Goal: Task Accomplishment & Management: Complete application form

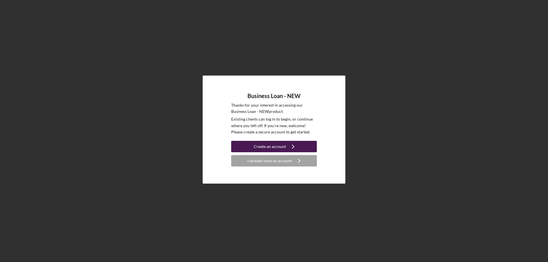
click at [274, 148] on div "Create an account" at bounding box center [270, 146] width 32 height 11
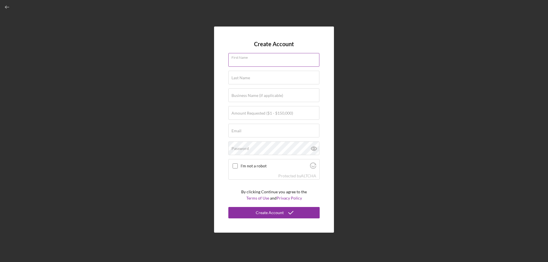
click at [275, 61] on input "First Name" at bounding box center [273, 60] width 91 height 14
type input "[PERSON_NAME]"
type input "lll"
type input "Worknet Inc"
type input "[PERSON_NAME][EMAIL_ADDRESS][DOMAIN_NAME]"
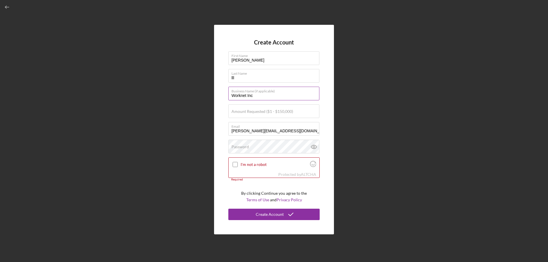
click at [265, 96] on input "Worknet Inc" at bounding box center [273, 94] width 91 height 14
type input "S. [PERSON_NAME] & Associates"
click at [298, 111] on div "Amount Requested ($1 - $150,000)" at bounding box center [273, 111] width 91 height 14
type input "$100,000"
click at [313, 146] on icon at bounding box center [314, 147] width 14 height 14
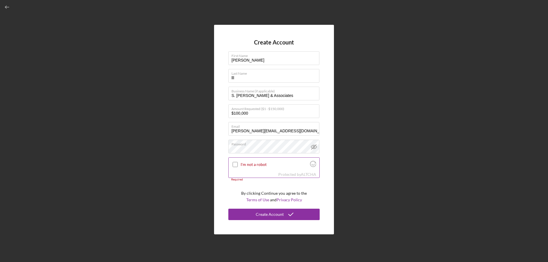
click at [233, 164] on input "I'm not a robot" at bounding box center [235, 164] width 5 height 5
checkbox input "true"
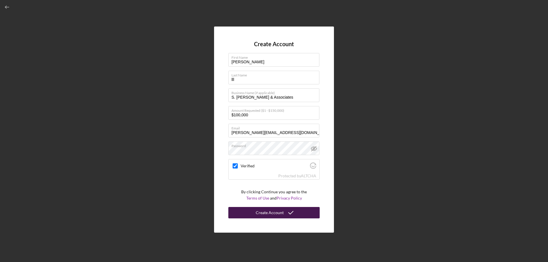
click at [275, 216] on div "Create Account" at bounding box center [270, 212] width 28 height 11
click at [260, 214] on div "Create Account" at bounding box center [270, 212] width 28 height 11
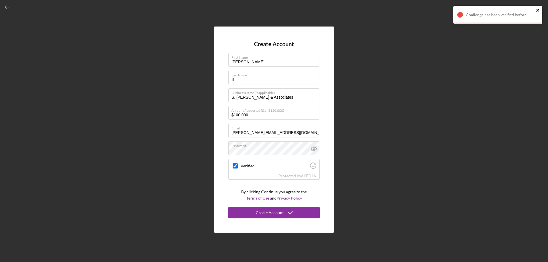
click at [539, 9] on icon "close" at bounding box center [537, 10] width 3 height 3
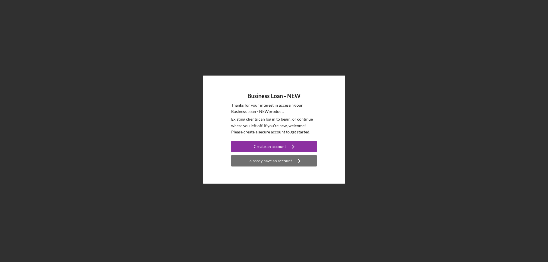
click at [270, 163] on div "I already have an account" at bounding box center [270, 160] width 45 height 11
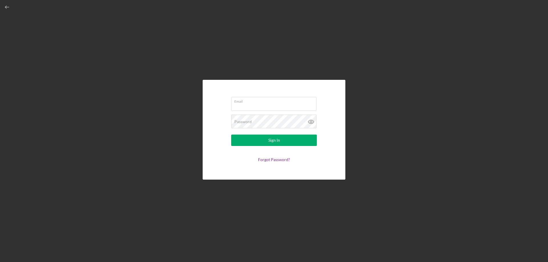
type input "[PERSON_NAME][EMAIL_ADDRESS][DOMAIN_NAME]"
click at [312, 121] on icon at bounding box center [311, 122] width 14 height 14
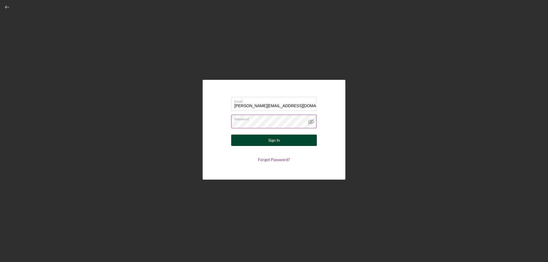
click at [278, 139] on div "Sign In" at bounding box center [274, 140] width 12 height 11
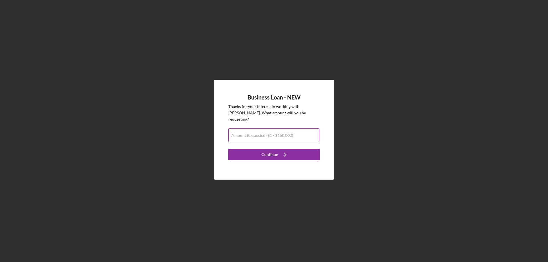
click at [273, 133] on label "Amount Requested ($1 - $150,000)" at bounding box center [263, 135] width 62 height 5
click at [273, 129] on input "Amount Requested ($1 - $150,000)" at bounding box center [273, 135] width 91 height 14
type input "$100,000"
click at [280, 148] on icon "Icon/Navigate" at bounding box center [285, 155] width 14 height 14
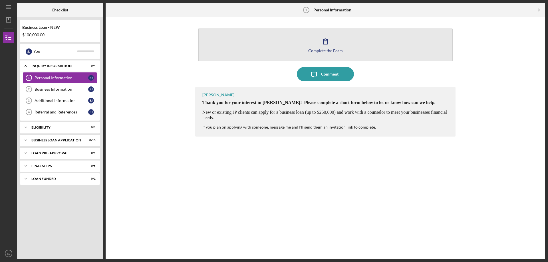
click at [318, 51] on div "Complete the Form" at bounding box center [325, 51] width 35 height 4
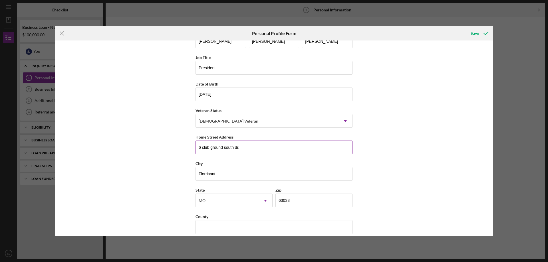
scroll to position [23, 0]
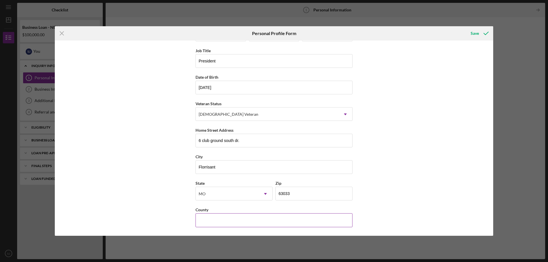
click at [217, 220] on input "County" at bounding box center [274, 221] width 157 height 14
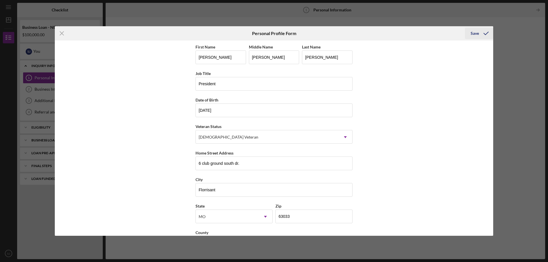
type input "St. Louis"
click at [473, 29] on div "Save" at bounding box center [475, 33] width 8 height 11
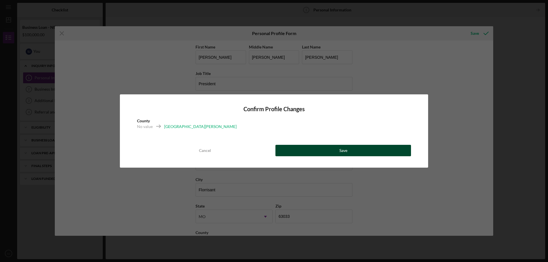
click at [342, 149] on div "Save" at bounding box center [343, 150] width 8 height 11
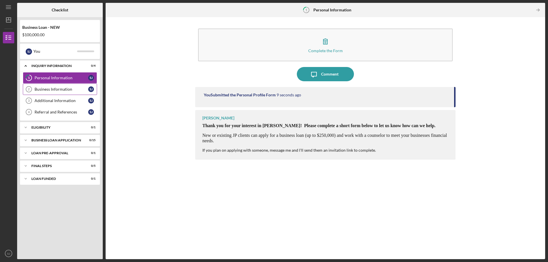
click at [56, 89] on div "Business Information" at bounding box center [62, 89] width 54 height 5
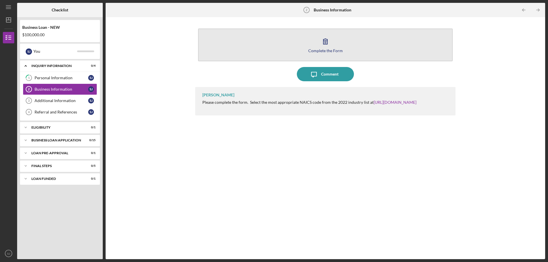
click at [319, 45] on icon "button" at bounding box center [325, 41] width 14 height 14
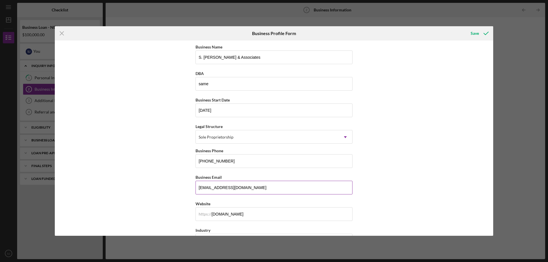
click at [254, 188] on input "shartwelljones@gmail.com" at bounding box center [274, 188] width 157 height 14
type input "s"
click at [232, 187] on input "Business Email" at bounding box center [274, 188] width 157 height 14
type input "[PERSON_NAME][EMAIL_ADDRESS][DOMAIN_NAME]"
type input "MO"
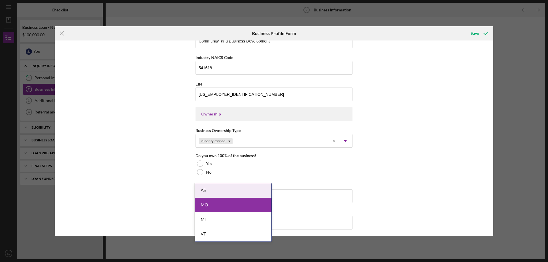
scroll to position [171, 0]
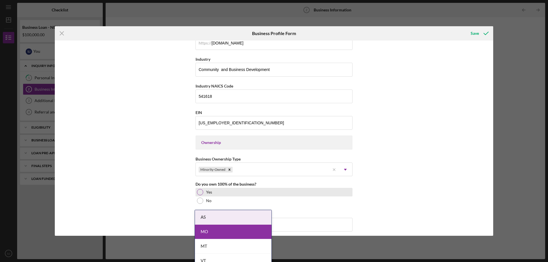
click at [197, 192] on div at bounding box center [200, 192] width 6 height 6
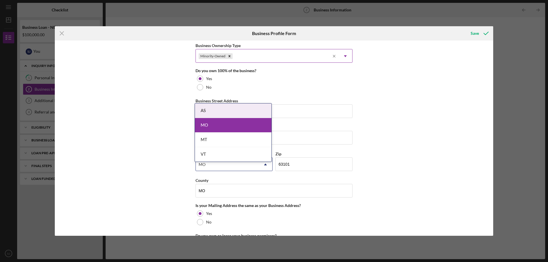
scroll to position [285, 0]
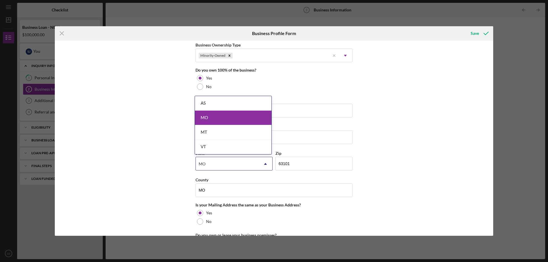
click at [218, 116] on div "MO" at bounding box center [233, 118] width 77 height 15
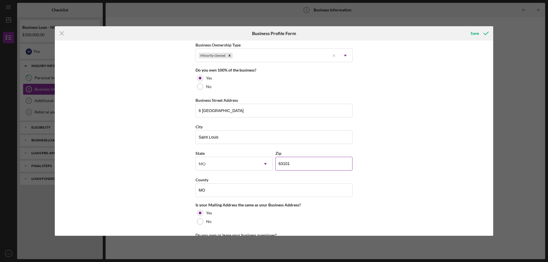
click at [297, 165] on input "63101" at bounding box center [313, 164] width 77 height 14
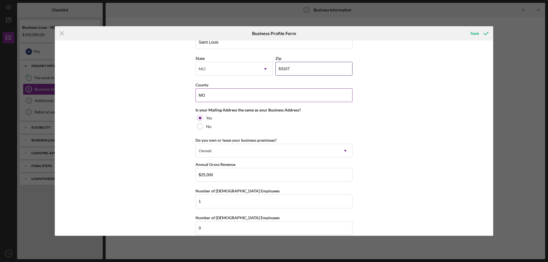
scroll to position [388, 0]
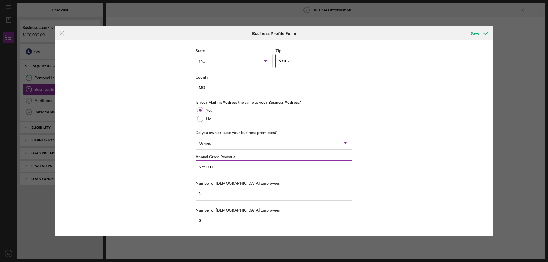
type input "63107"
click at [205, 167] on input "$25,000" at bounding box center [274, 167] width 157 height 14
type input "$50,000"
click at [208, 221] on input "0" at bounding box center [274, 221] width 157 height 14
type input "1"
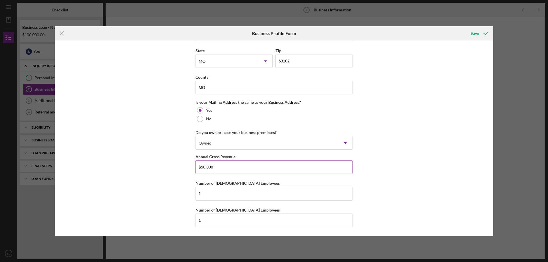
click at [205, 166] on input "$50,000" at bounding box center [274, 167] width 157 height 14
type input "$500,000"
click at [488, 31] on icon "submit" at bounding box center [486, 33] width 14 height 14
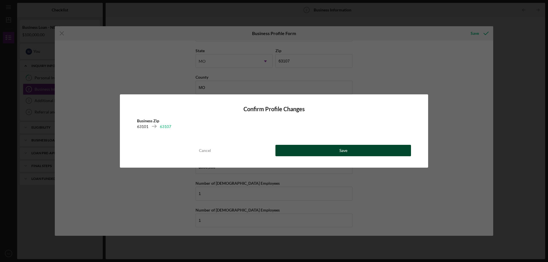
click at [332, 146] on button "Save" at bounding box center [343, 150] width 136 height 11
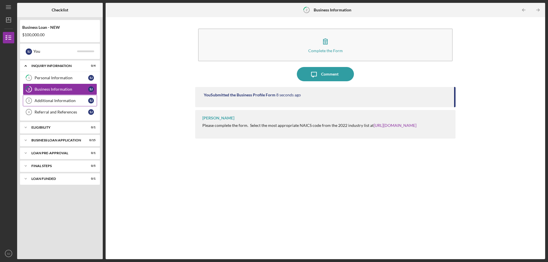
click at [57, 100] on div "Additional Information" at bounding box center [62, 100] width 54 height 5
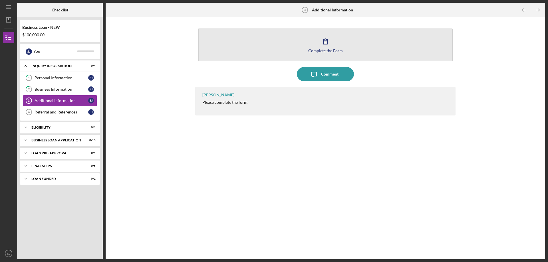
click at [326, 40] on icon "button" at bounding box center [325, 41] width 14 height 14
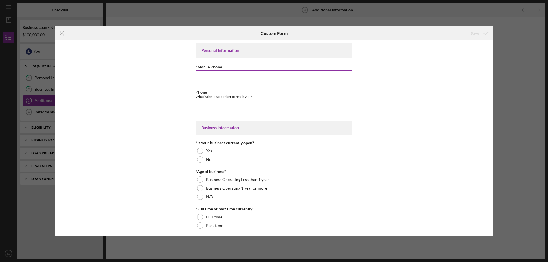
click at [227, 76] on input "*Mobile Phone" at bounding box center [274, 78] width 157 height 14
type input "(314) 541-8873"
click at [234, 108] on input "Phone" at bounding box center [274, 108] width 157 height 14
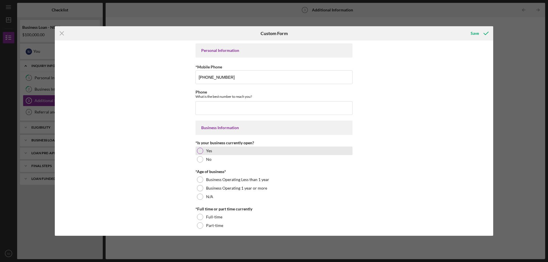
click at [200, 150] on div at bounding box center [200, 151] width 6 height 6
click at [226, 108] on input "Phone" at bounding box center [274, 108] width 157 height 14
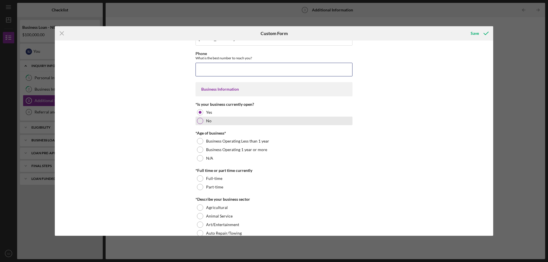
scroll to position [29, 0]
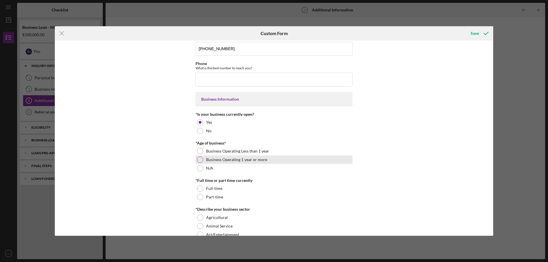
click at [201, 158] on div at bounding box center [200, 160] width 6 height 6
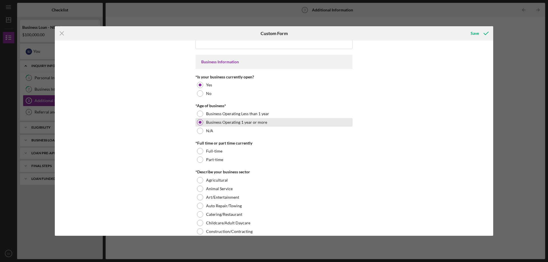
scroll to position [57, 0]
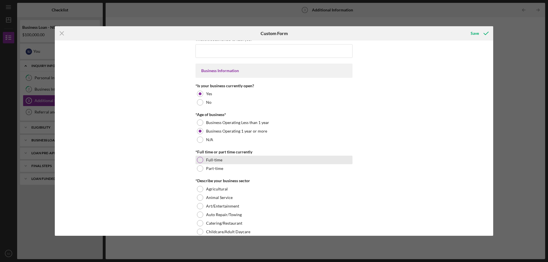
click at [198, 158] on div at bounding box center [200, 160] width 6 height 6
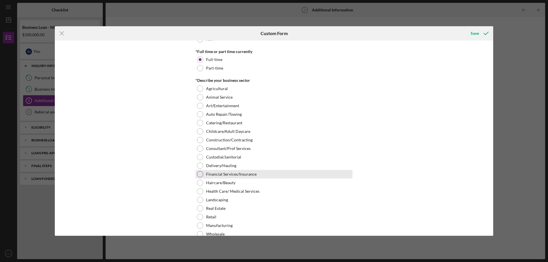
scroll to position [171, 0]
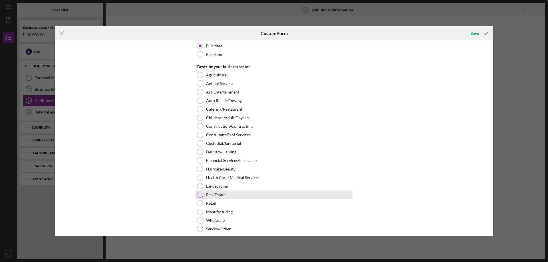
click at [199, 195] on div at bounding box center [200, 195] width 6 height 6
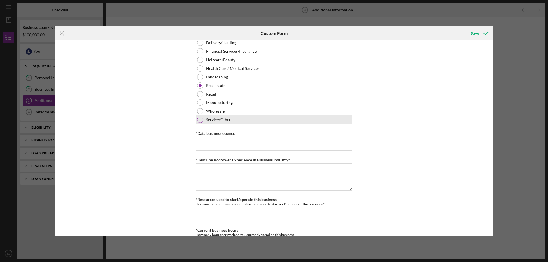
scroll to position [285, 0]
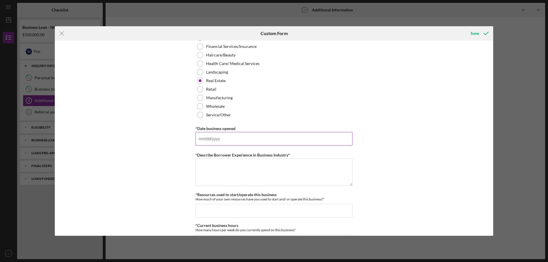
click at [214, 138] on input "*Date business opened" at bounding box center [274, 139] width 157 height 14
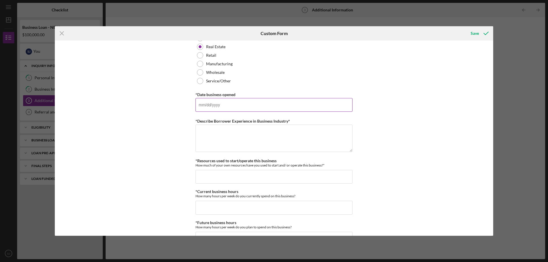
scroll to position [343, 0]
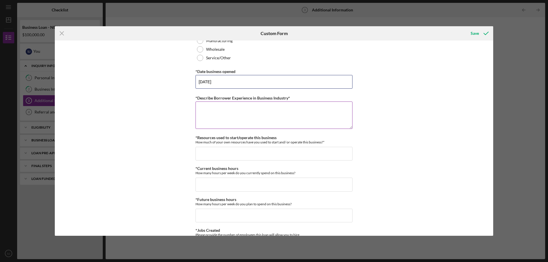
type input "08/09/1988"
click at [200, 111] on textarea "*Describe Borrower Experience in Business Industry*" at bounding box center [274, 115] width 157 height 27
drag, startPoint x: 279, startPoint y: 109, endPoint x: 408, endPoint y: 102, distance: 129.2
click at [280, 109] on textarea "Ex-Economic development trainee, St. Louis" at bounding box center [274, 115] width 157 height 27
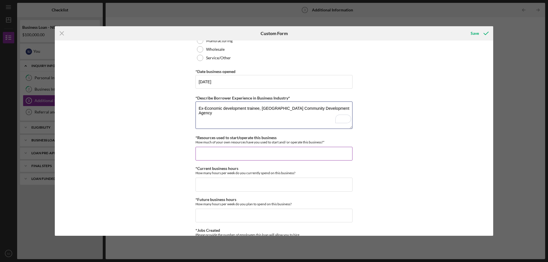
type textarea "Ex-Economic development trainee, St. Louis Community Development Agency"
click at [212, 156] on input "*Resources used to start/operate this business" at bounding box center [274, 154] width 157 height 14
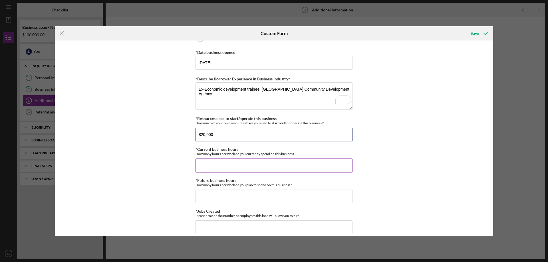
scroll to position [371, 0]
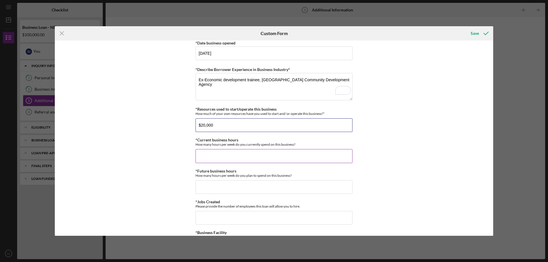
type input "$20,000"
click at [208, 156] on input "*Current business hours" at bounding box center [274, 156] width 157 height 14
type input "30"
drag, startPoint x: 208, startPoint y: 189, endPoint x: 167, endPoint y: 172, distance: 44.5
click at [200, 188] on input "*Future business hours" at bounding box center [274, 187] width 157 height 14
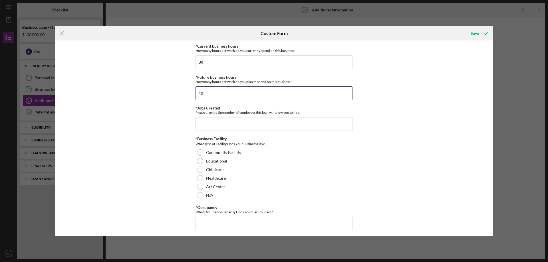
scroll to position [457, 0]
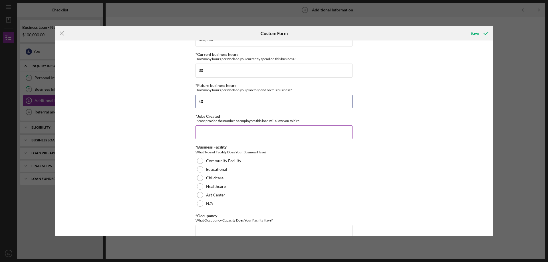
type input "40"
click at [249, 133] on input "*Jobs Created" at bounding box center [274, 133] width 157 height 14
type input "2"
click at [201, 203] on div at bounding box center [200, 204] width 6 height 6
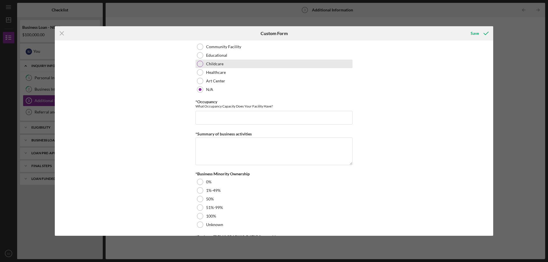
scroll to position [571, 0]
click at [213, 119] on input "*Occupancy" at bounding box center [274, 118] width 157 height 14
type input "10"
click at [207, 150] on textarea "*Summary of business activities" at bounding box center [274, 151] width 157 height 27
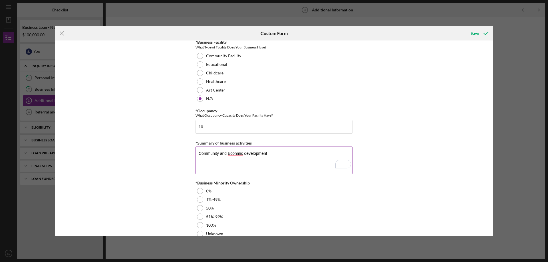
scroll to position [0, 0]
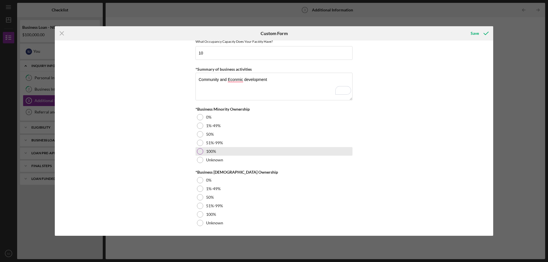
click at [200, 152] on div at bounding box center [200, 151] width 6 height 6
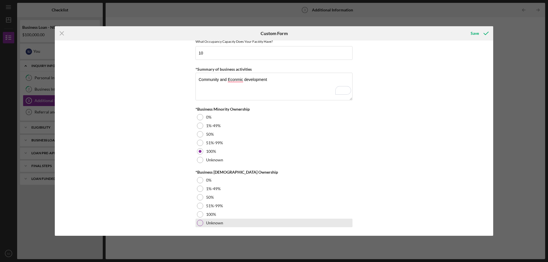
click at [201, 221] on div at bounding box center [200, 223] width 6 height 6
type textarea "Community and Economic development"
click at [479, 33] on icon "submit" at bounding box center [486, 33] width 14 height 14
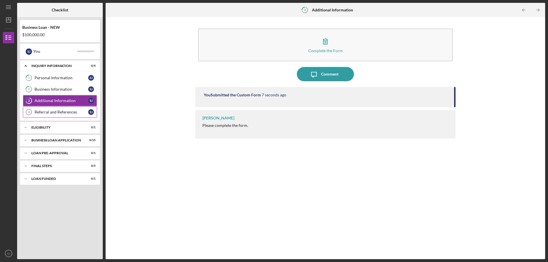
click at [67, 112] on div "Referral and References" at bounding box center [62, 112] width 54 height 5
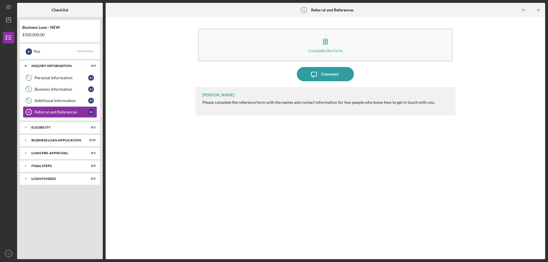
drag, startPoint x: 325, startPoint y: 71, endPoint x: 394, endPoint y: 70, distance: 69.4
click at [394, 70] on div "Icon/Message Comment" at bounding box center [325, 74] width 260 height 14
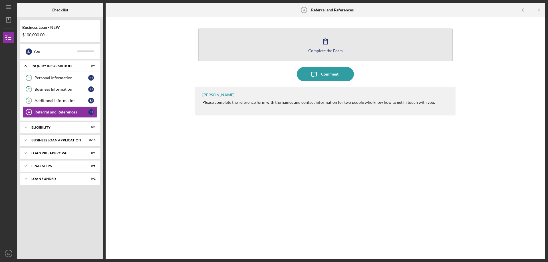
click at [320, 46] on icon "button" at bounding box center [325, 41] width 14 height 14
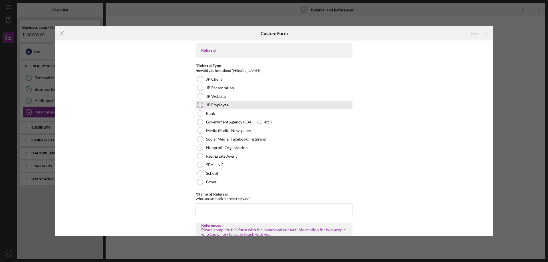
click at [200, 104] on div at bounding box center [200, 105] width 6 height 6
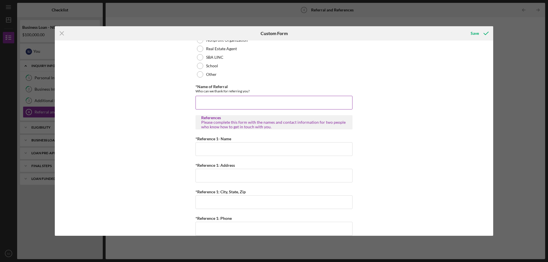
scroll to position [114, 0]
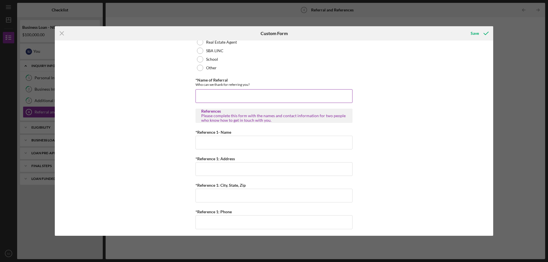
click at [320, 100] on input "*Name of Referral" at bounding box center [274, 96] width 157 height 14
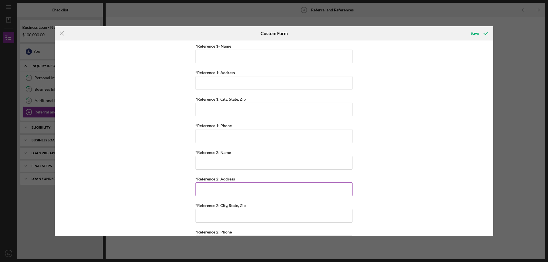
scroll to position [108, 0]
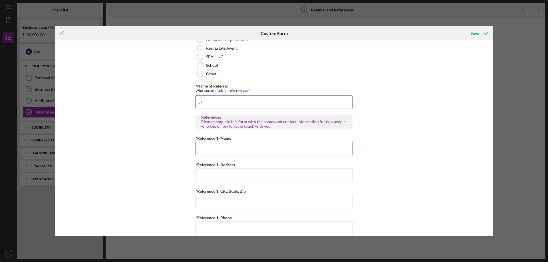
type input "JP"
click at [263, 153] on input "*Reference 1- Name" at bounding box center [274, 149] width 157 height 14
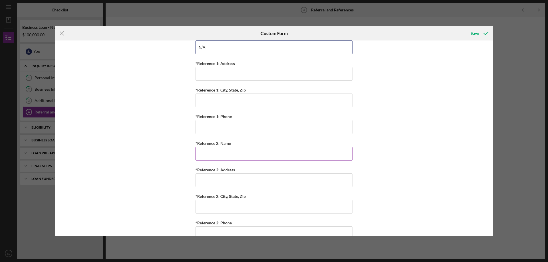
scroll to position [222, 0]
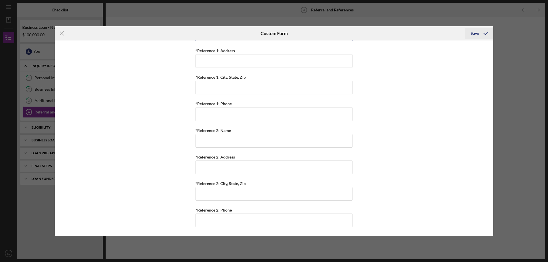
type input "N/A"
click at [473, 32] on div "Save" at bounding box center [475, 33] width 8 height 11
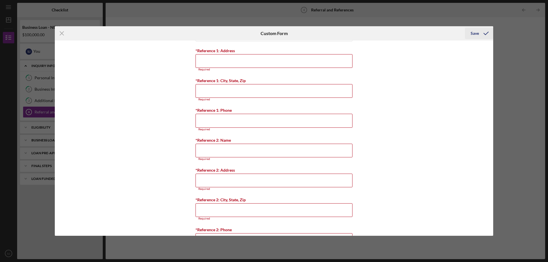
scroll to position [229, 0]
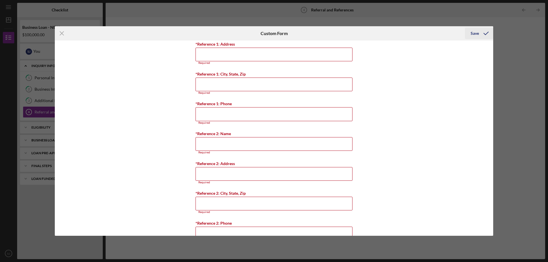
click at [473, 32] on div "Save" at bounding box center [475, 33] width 8 height 11
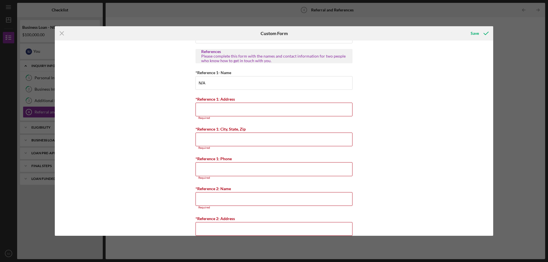
scroll to position [172, 0]
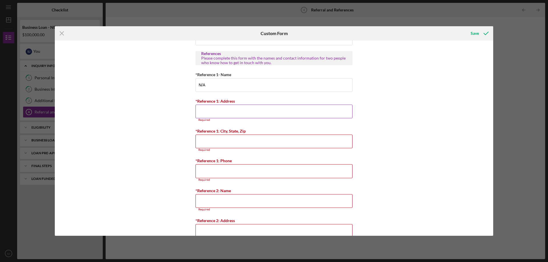
click at [211, 112] on input "*Reference 1: Address" at bounding box center [274, 112] width 157 height 14
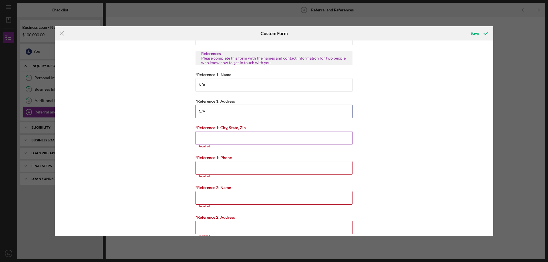
type input "N/A"
click at [203, 138] on input "*Reference 1: City, State, Zip" at bounding box center [274, 138] width 157 height 14
type input "N/A"
click at [220, 167] on input "*Reference 1: Phone" at bounding box center [274, 165] width 157 height 14
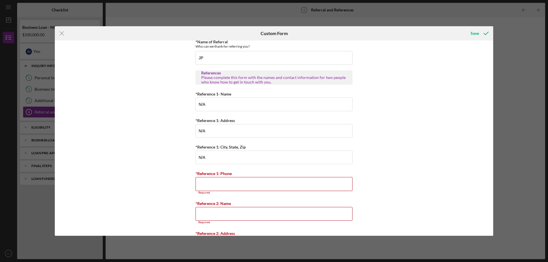
scroll to position [143, 0]
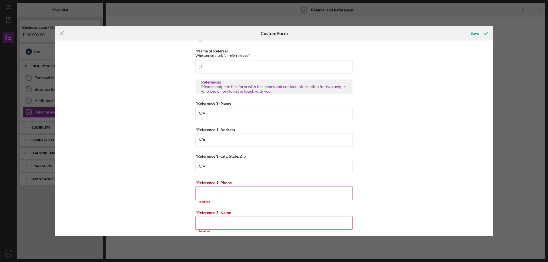
click at [222, 195] on input "*Reference 1: Phone" at bounding box center [274, 193] width 157 height 14
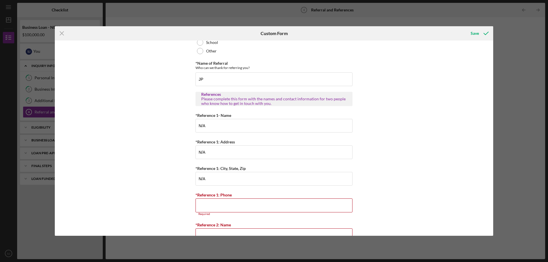
scroll to position [153, 0]
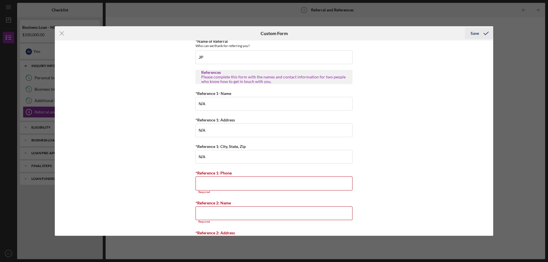
click at [478, 31] on div "Save" at bounding box center [475, 33] width 8 height 11
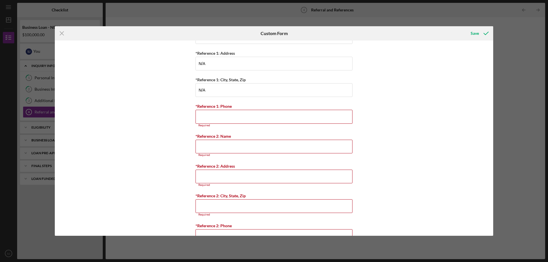
scroll to position [239, 0]
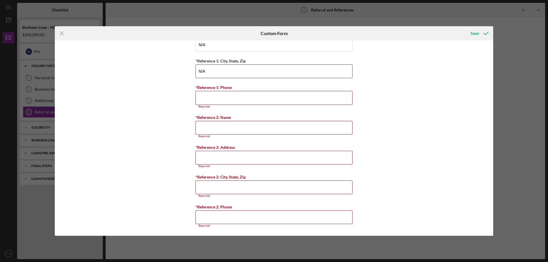
drag, startPoint x: 205, startPoint y: 72, endPoint x: 192, endPoint y: 73, distance: 12.6
drag, startPoint x: 192, startPoint y: 73, endPoint x: 184, endPoint y: 68, distance: 9.6
click at [184, 68] on div "Referral *Referral Type How did you hear about Justine PETERSEN? JP Client JP P…" at bounding box center [274, 139] width 438 height 196
paste input
click at [470, 32] on button "Save" at bounding box center [479, 33] width 28 height 11
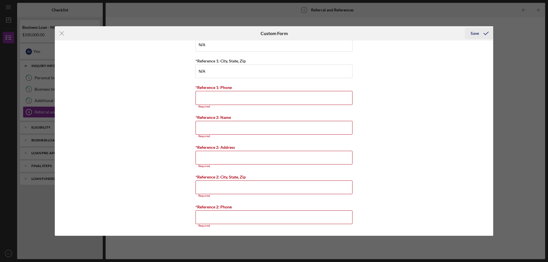
scroll to position [239, 0]
click at [487, 33] on icon "submit" at bounding box center [486, 33] width 14 height 14
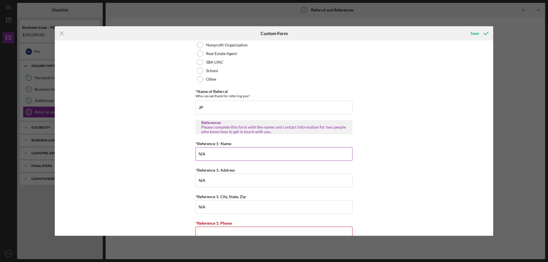
scroll to position [114, 0]
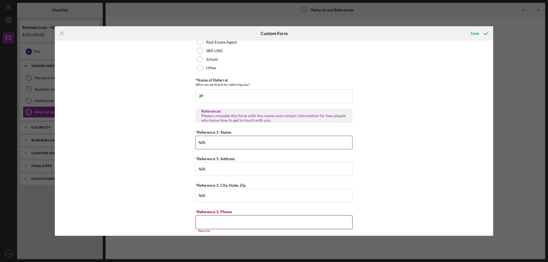
click at [208, 145] on input "N/A" at bounding box center [274, 143] width 157 height 14
type input "N"
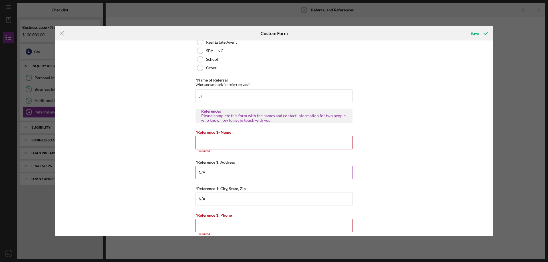
click at [218, 177] on input "N/A" at bounding box center [274, 173] width 157 height 14
type input "N"
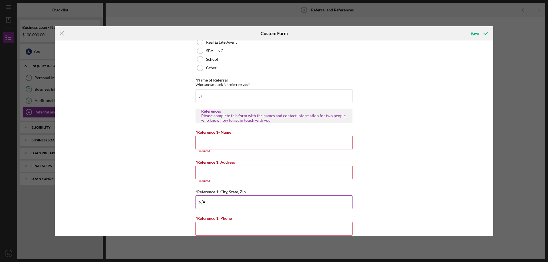
click at [229, 205] on input "N/A" at bounding box center [274, 203] width 157 height 14
type input "N"
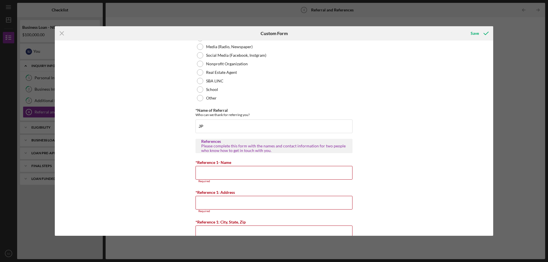
scroll to position [49, 0]
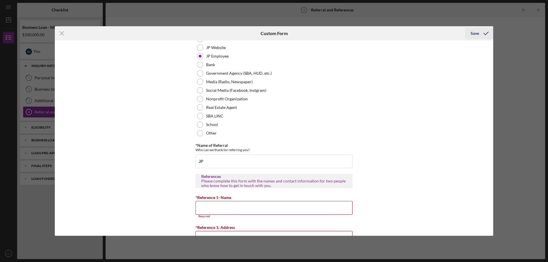
click at [489, 33] on icon "submit" at bounding box center [486, 33] width 14 height 14
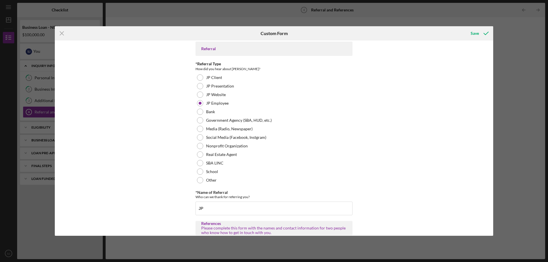
scroll to position [0, 0]
click at [206, 213] on input "JP" at bounding box center [274, 211] width 157 height 14
type input "J"
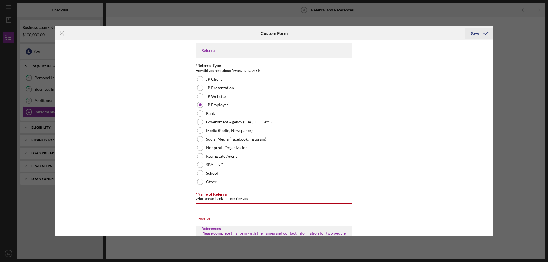
click at [474, 35] on div "Save" at bounding box center [475, 33] width 8 height 11
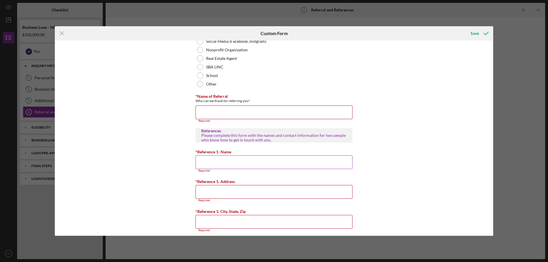
scroll to position [94, 0]
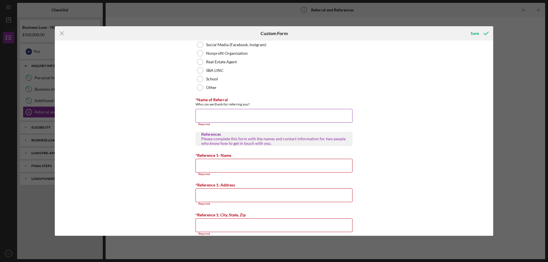
click at [239, 110] on input "*Name of Referral" at bounding box center [274, 116] width 157 height 14
type input "JP"
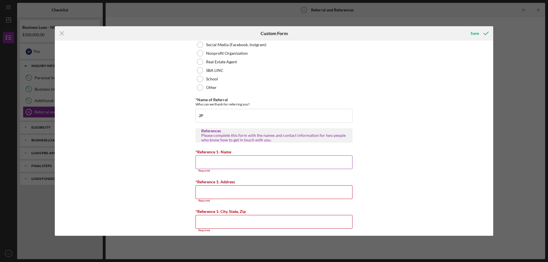
click at [217, 162] on input "*Reference 1- Name" at bounding box center [274, 163] width 157 height 14
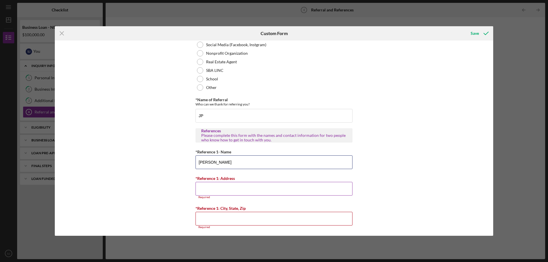
type input "Heather William"
drag, startPoint x: 214, startPoint y: 191, endPoint x: 221, endPoint y: 182, distance: 10.9
click at [215, 190] on input "*Reference 1: Address" at bounding box center [274, 189] width 157 height 14
type input "500 NorthWest Plaza"
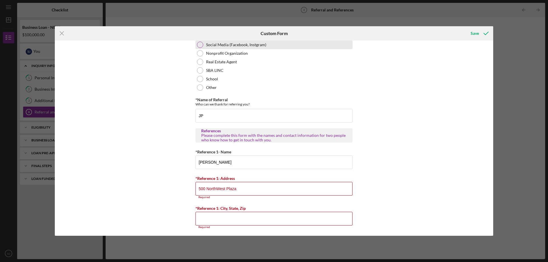
type input "St. Ann"
type input "(314) 621-6300"
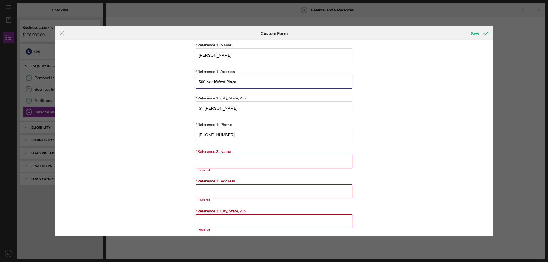
scroll to position [209, 0]
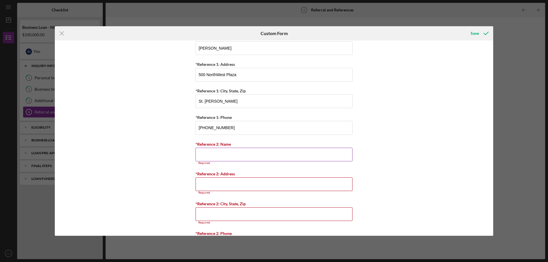
click at [228, 155] on input "*Reference 2: Name" at bounding box center [274, 155] width 157 height 14
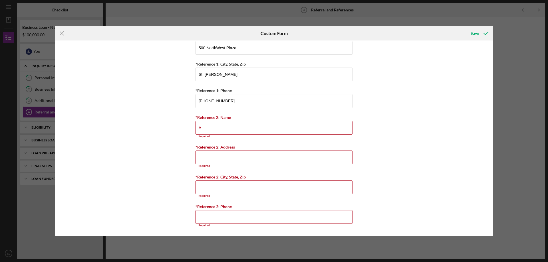
scroll to position [232, 0]
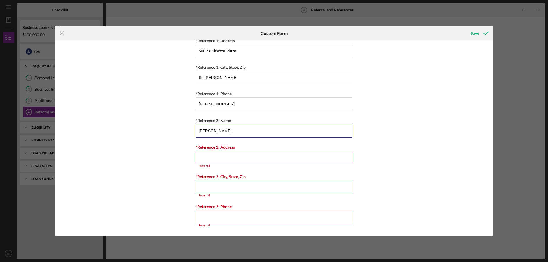
type input "Anthony James"
drag, startPoint x: 217, startPoint y: 158, endPoint x: 223, endPoint y: 158, distance: 6.3
click at [217, 158] on input "*Reference 2: Address" at bounding box center [274, 158] width 157 height 14
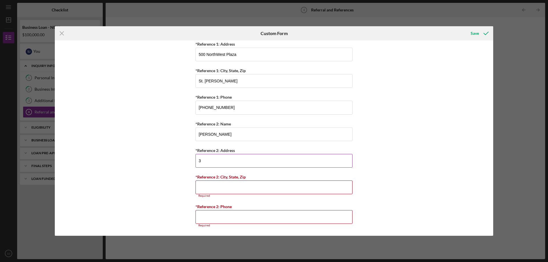
scroll to position [229, 0]
type input "3969 Labadie Ave"
type input "Saint Louis"
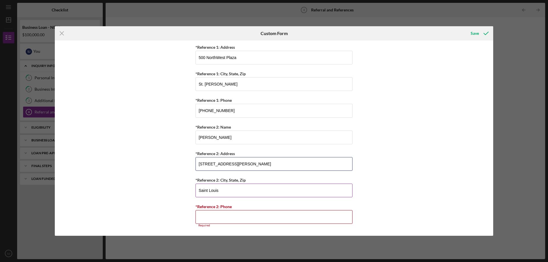
scroll to position [226, 0]
click at [206, 220] on input "*Reference 2: Phone" at bounding box center [274, 218] width 157 height 14
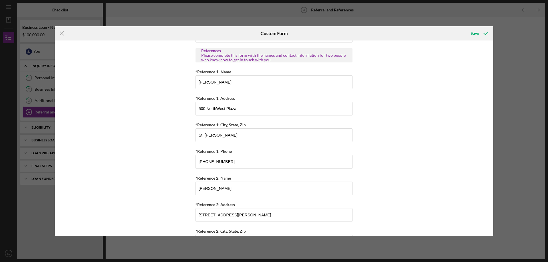
scroll to position [165, 0]
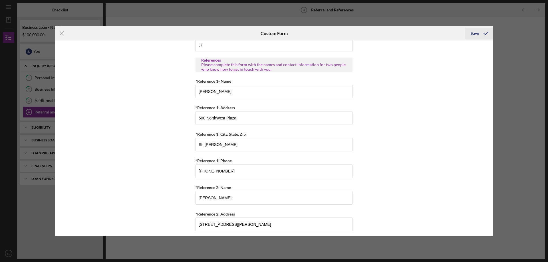
type input "(314) 297-9757"
click at [478, 32] on div "Save" at bounding box center [475, 33] width 8 height 11
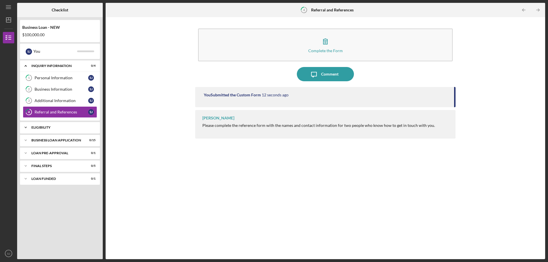
click at [48, 129] on div "ELIGIBILITY" at bounding box center [61, 127] width 61 height 3
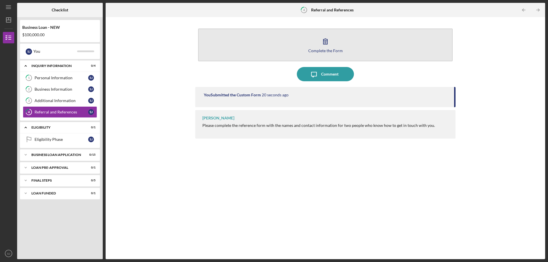
click at [317, 49] on div "Complete the Form" at bounding box center [325, 51] width 35 height 4
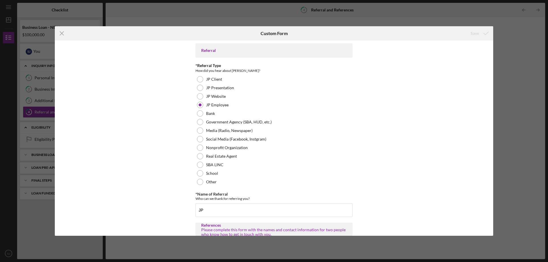
click at [395, 12] on div "Icon/Menu Close Custom Form Save Referral *Referral Type How did you hear about…" at bounding box center [274, 131] width 548 height 262
click at [60, 30] on icon "Icon/Menu Close" at bounding box center [62, 33] width 14 height 14
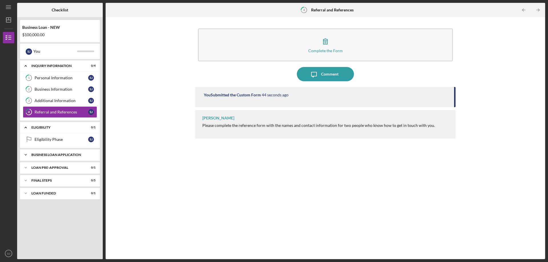
click at [53, 155] on div "BUSINESS LOAN APPLICATION" at bounding box center [61, 154] width 61 height 3
